Goal: Task Accomplishment & Management: Manage account settings

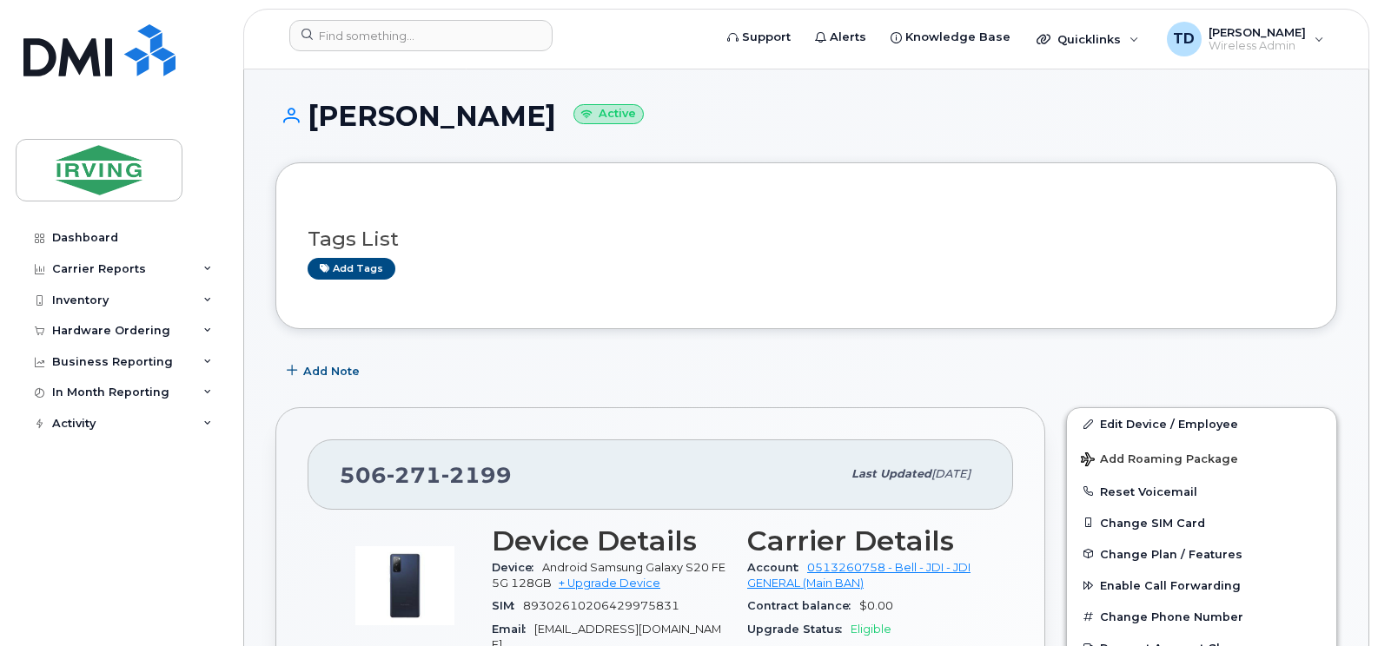
scroll to position [261, 0]
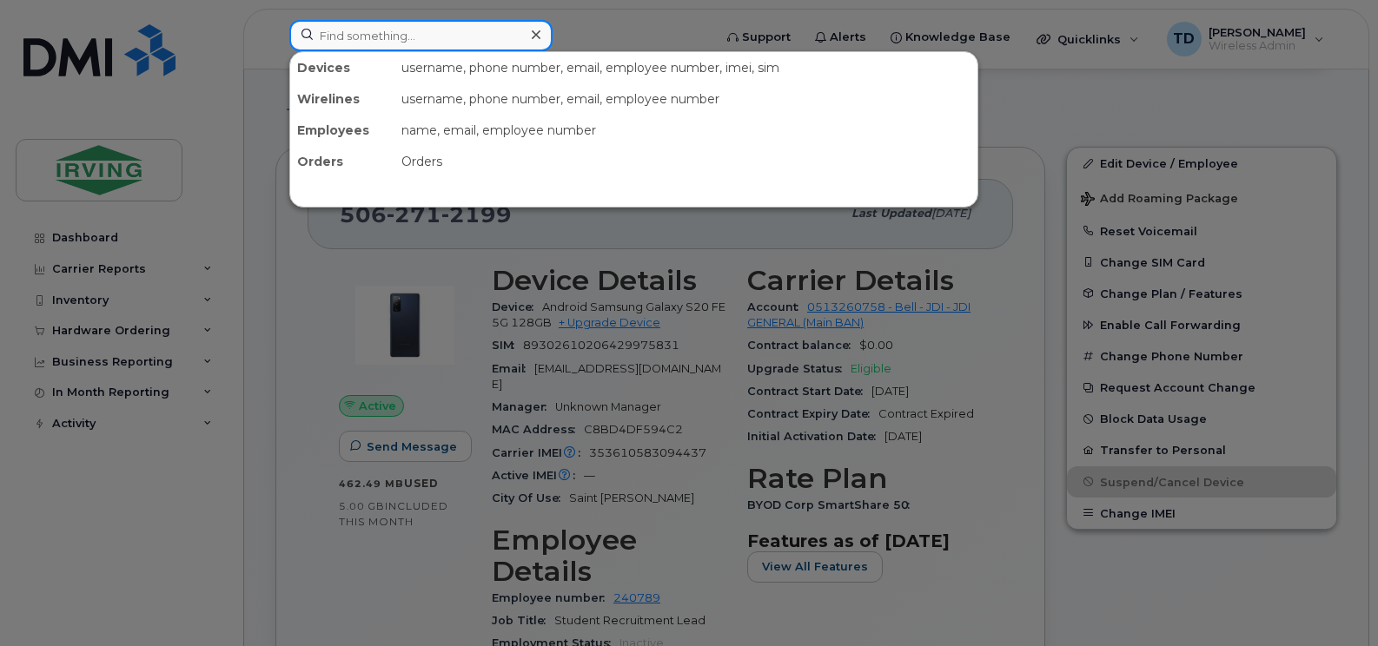
click at [377, 34] on input at bounding box center [420, 35] width 263 height 31
paste input "5062714269"
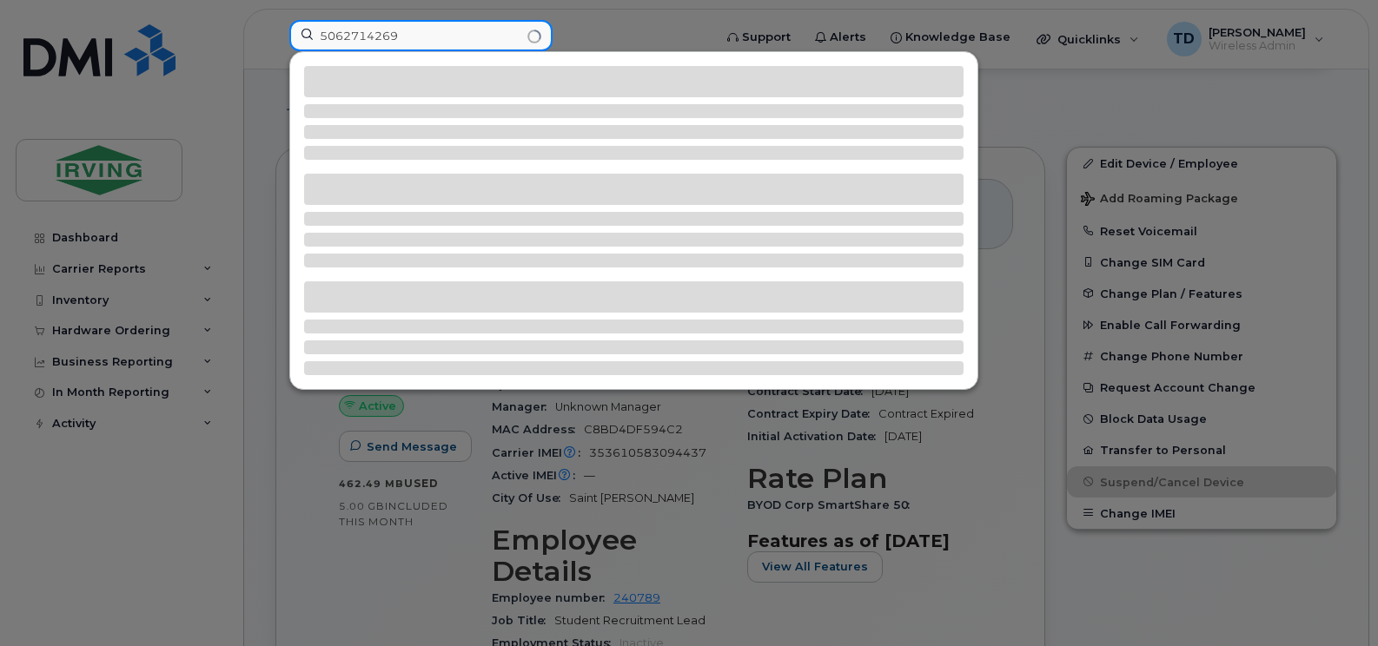
type input "5062714269"
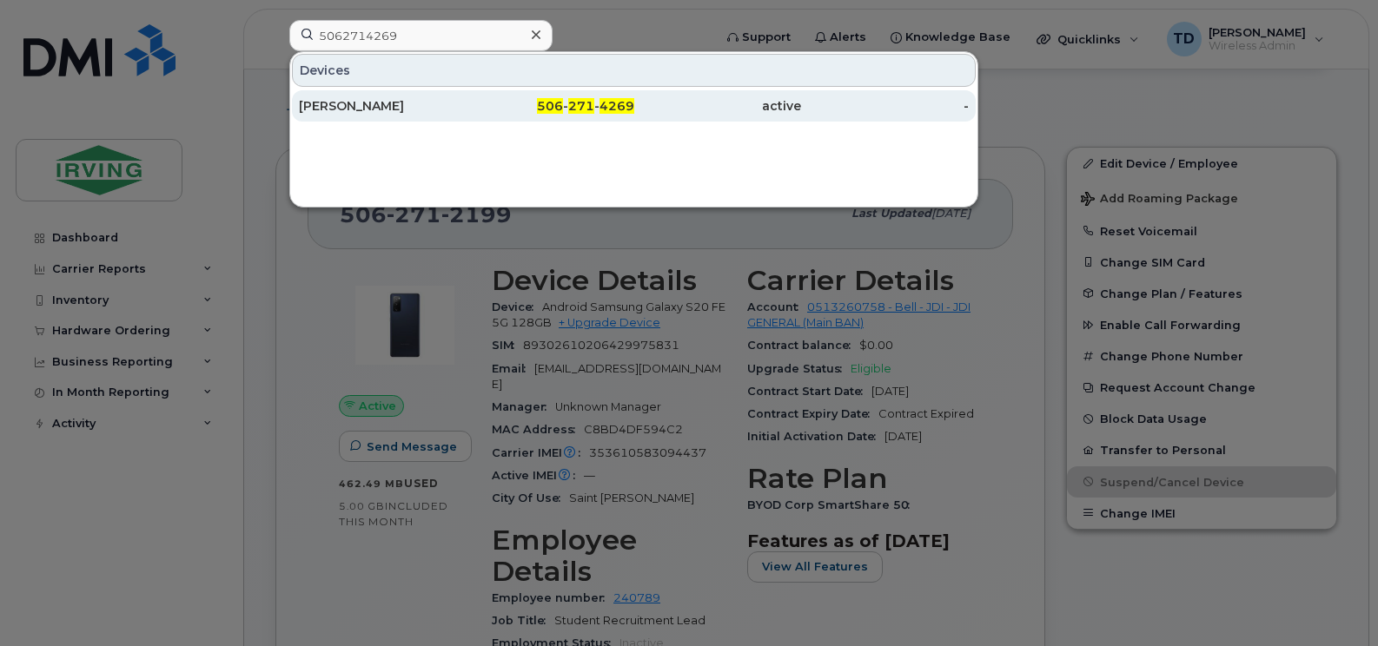
click at [373, 115] on div "[PERSON_NAME]" at bounding box center [383, 105] width 168 height 31
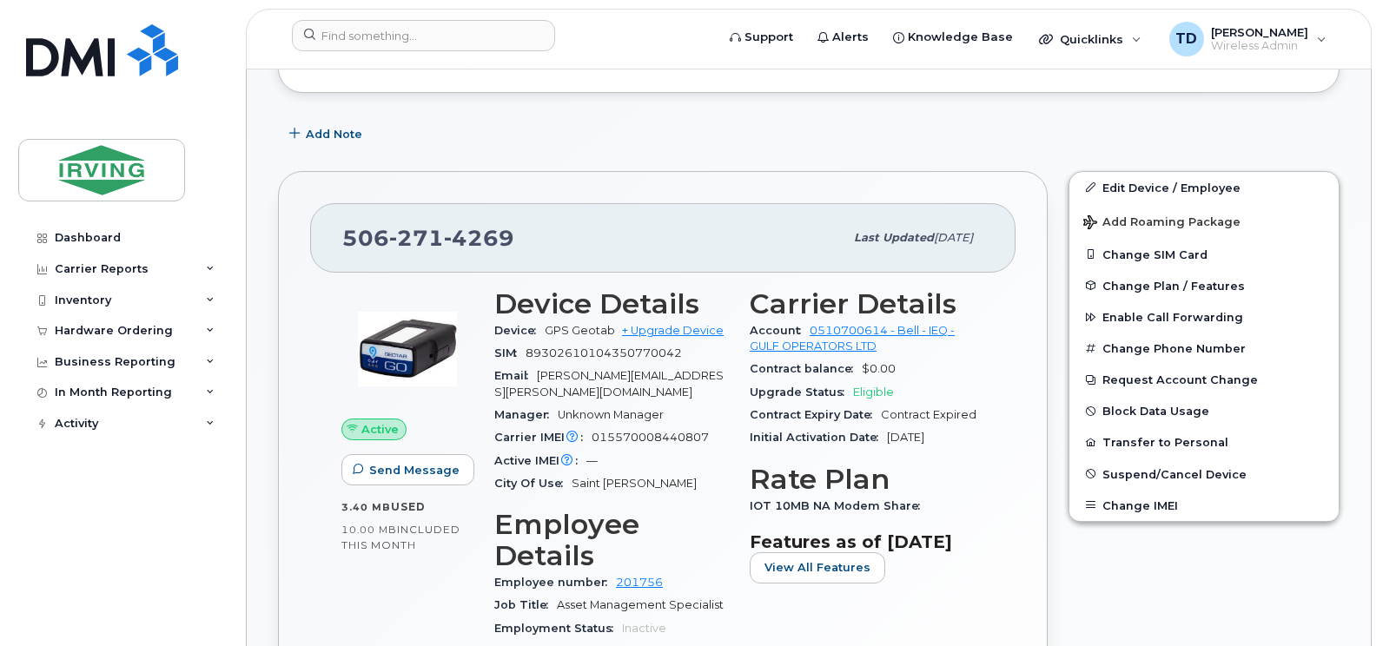
scroll to position [582, 0]
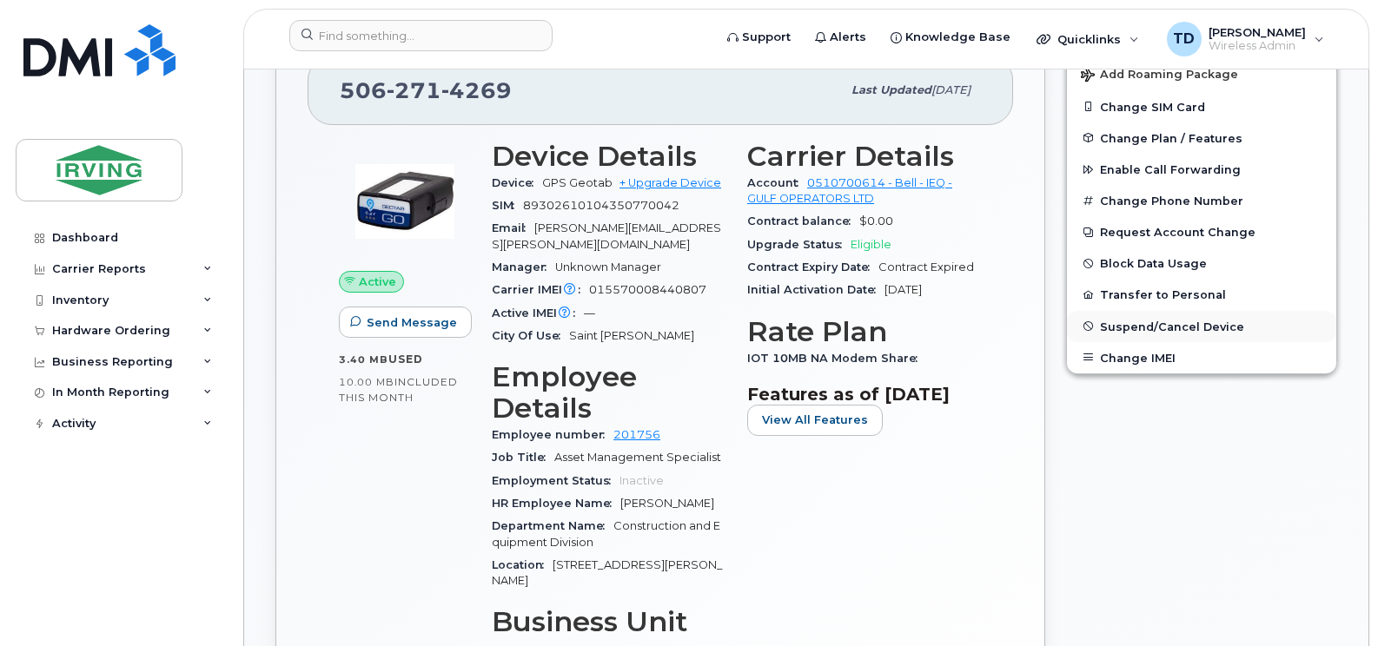
click at [1167, 316] on button "Suspend/Cancel Device" at bounding box center [1201, 326] width 269 height 31
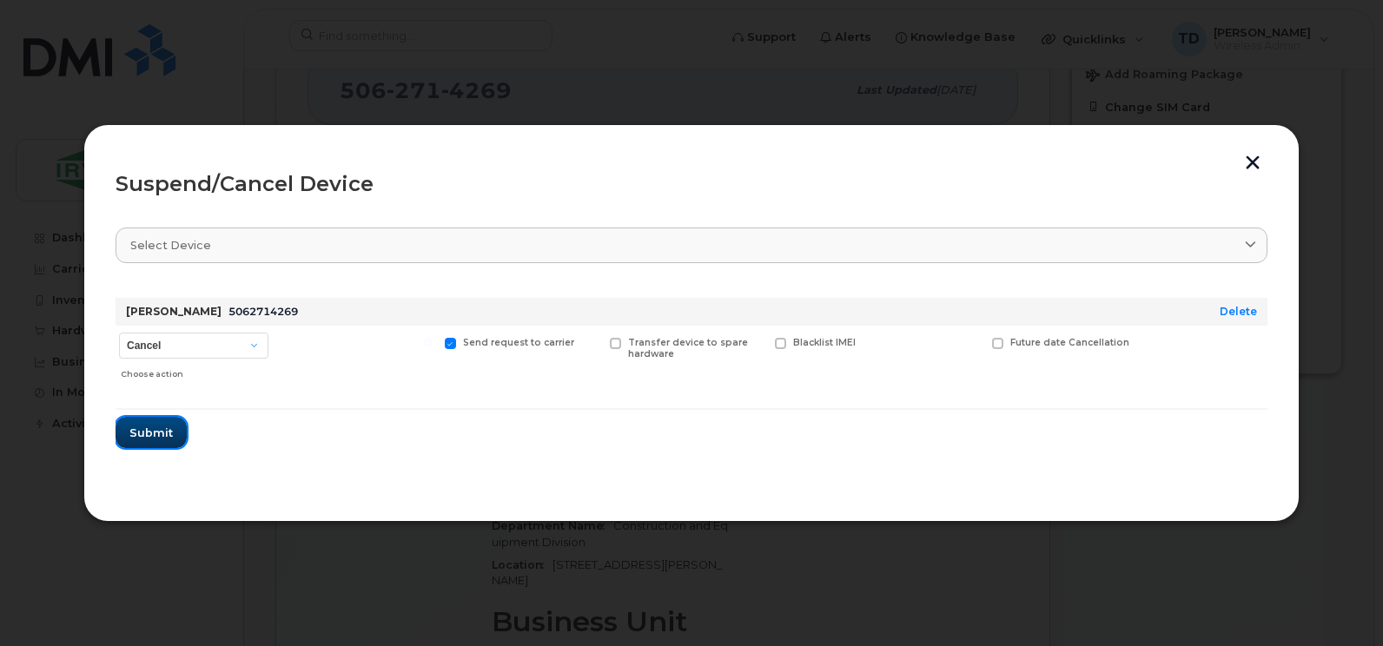
click at [169, 439] on span "Submit" at bounding box center [150, 433] width 43 height 17
